Goal: Find specific page/section: Find specific page/section

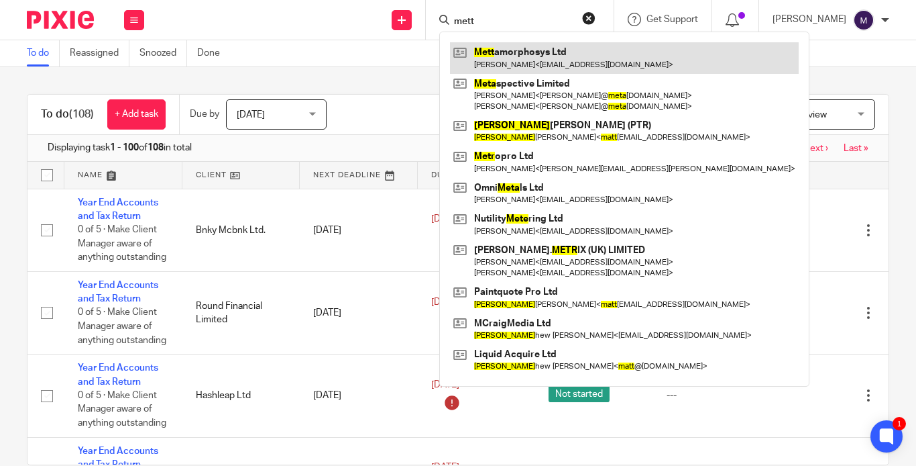
type input "mett"
click at [540, 69] on link at bounding box center [624, 57] width 349 height 31
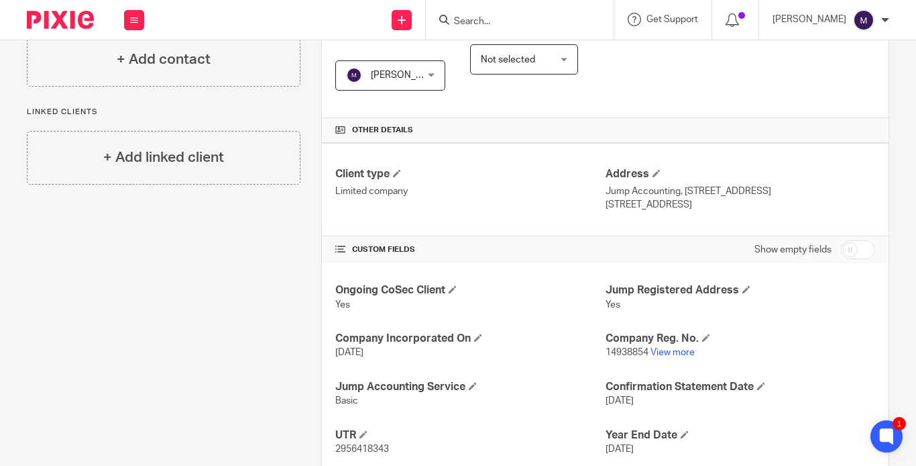
scroll to position [256, 0]
click at [653, 346] on link "View more" at bounding box center [673, 350] width 44 height 9
